Goal: Information Seeking & Learning: Learn about a topic

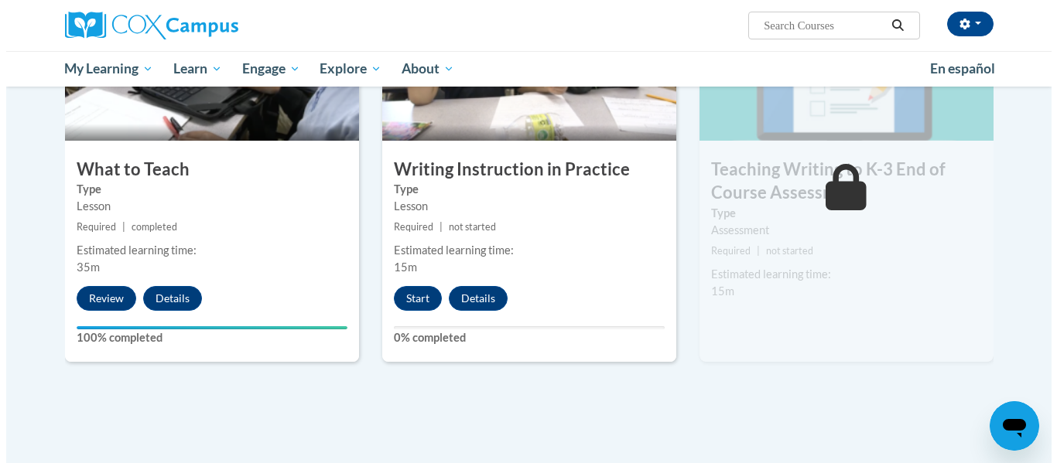
scroll to position [901, 0]
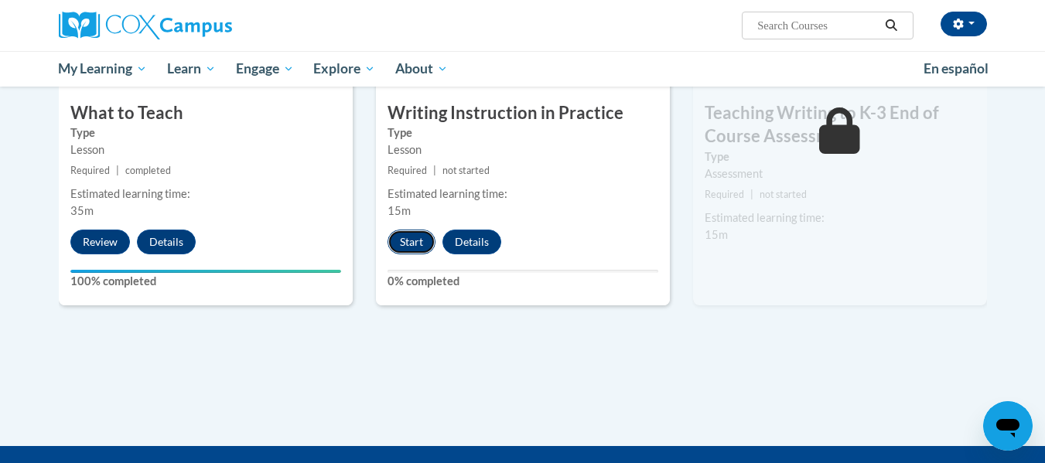
click at [405, 232] on button "Start" at bounding box center [412, 242] width 48 height 25
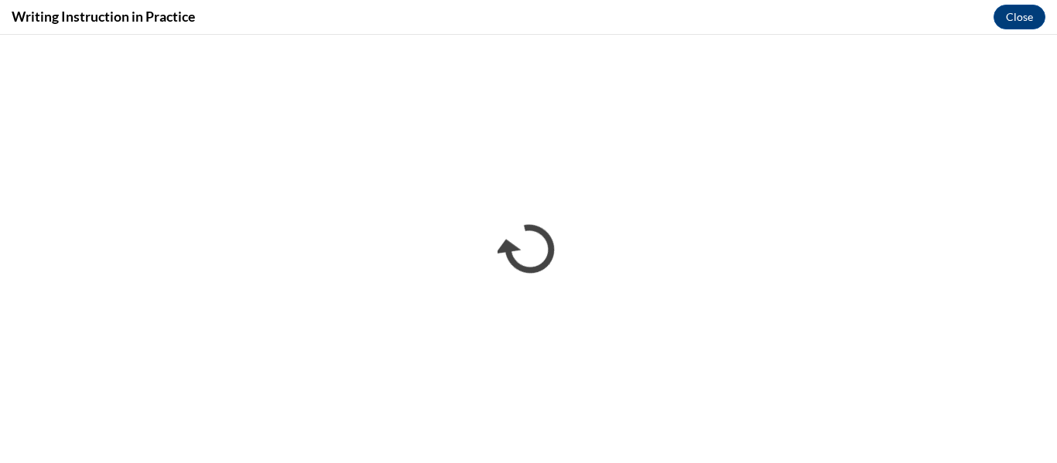
scroll to position [0, 0]
